Goal: Task Accomplishment & Management: Complete application form

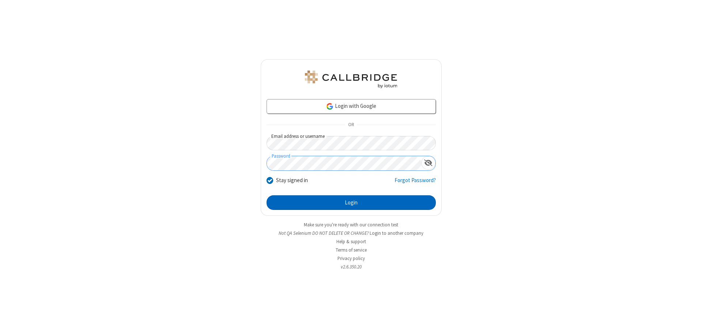
click at [351, 203] on button "Login" at bounding box center [351, 202] width 169 height 15
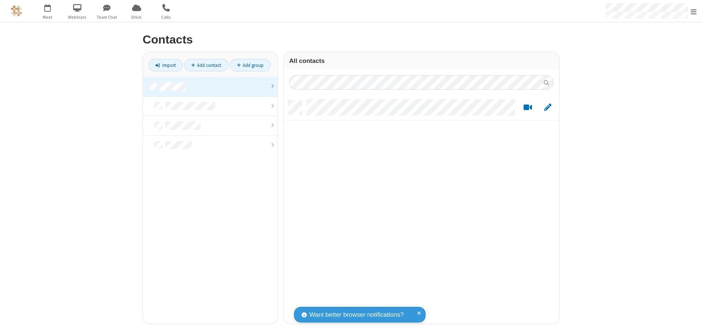
scroll to position [223, 270]
click at [210, 86] on link at bounding box center [210, 87] width 135 height 20
click at [206, 65] on link "Add contact" at bounding box center [206, 65] width 44 height 12
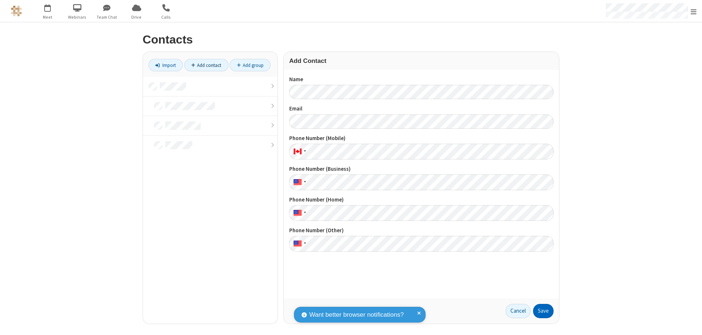
click at [543, 311] on button "Save" at bounding box center [543, 311] width 20 height 15
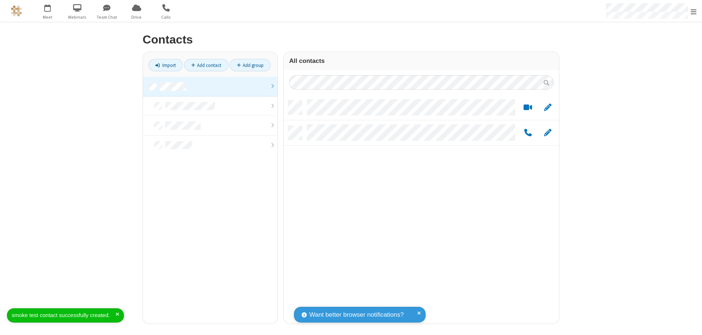
scroll to position [223, 270]
click at [206, 65] on link "Add contact" at bounding box center [206, 65] width 44 height 12
